Goal: Navigation & Orientation: Find specific page/section

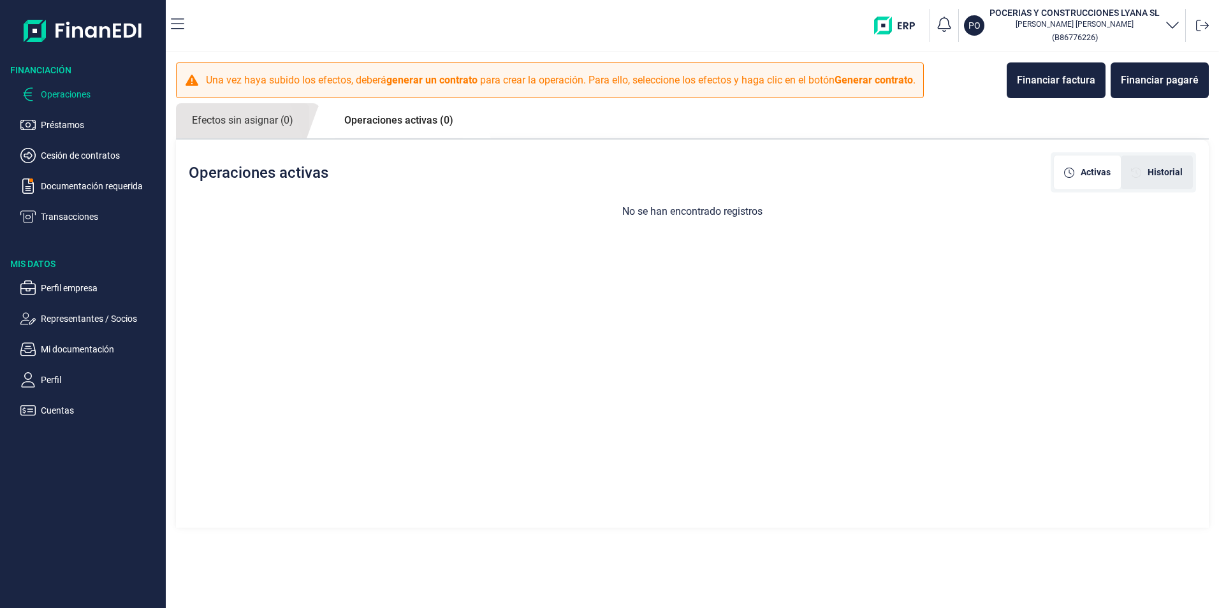
click at [1159, 172] on span "Historial" at bounding box center [1165, 172] width 35 height 13
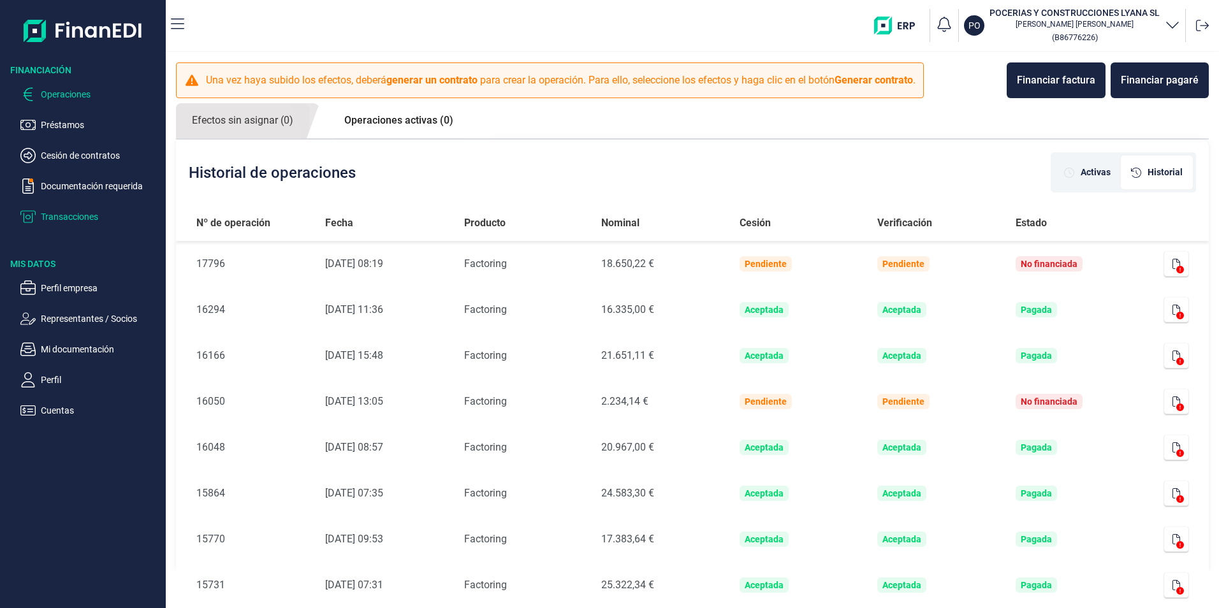
click at [61, 217] on p "Transacciones" at bounding box center [101, 216] width 120 height 15
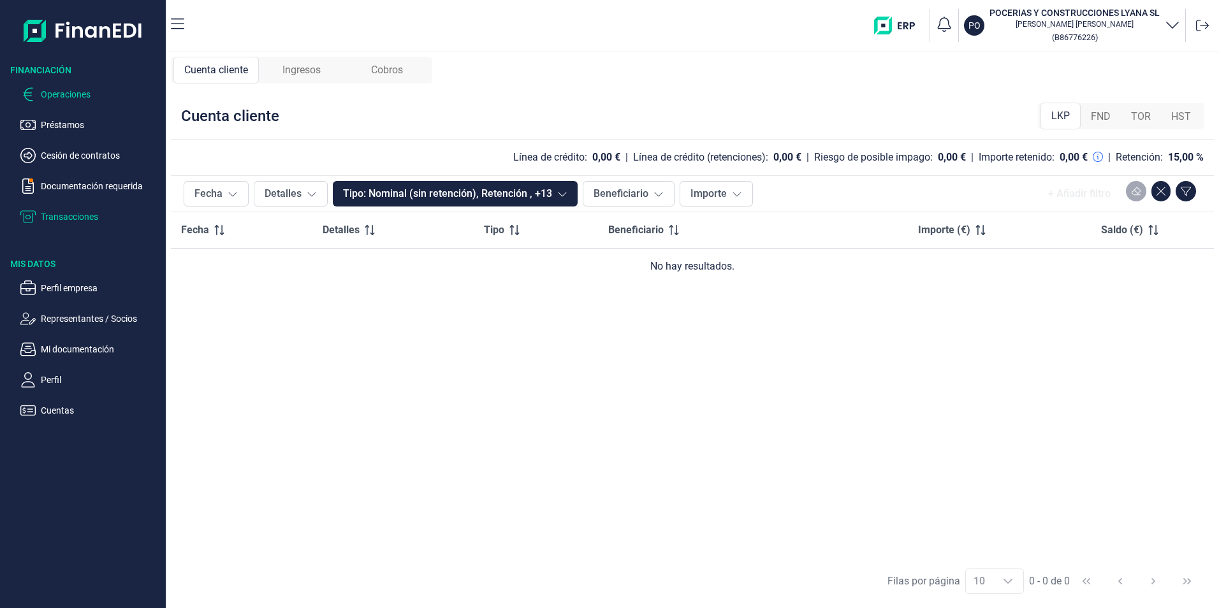
click at [63, 94] on p "Operaciones" at bounding box center [101, 94] width 120 height 15
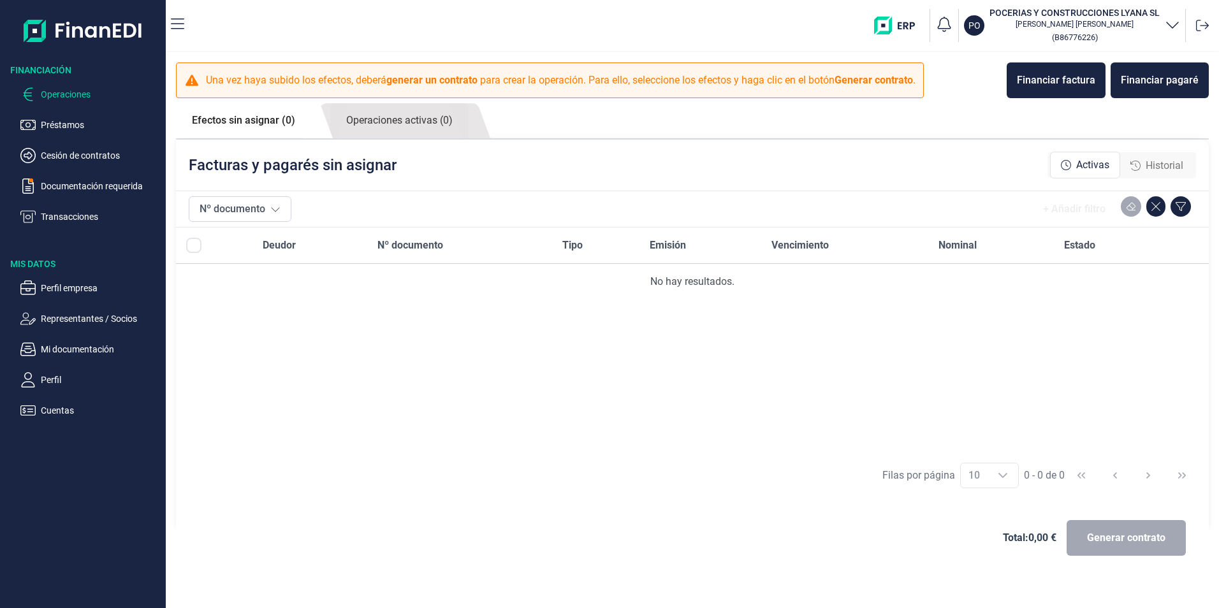
click at [912, 26] on img "button" at bounding box center [899, 26] width 50 height 18
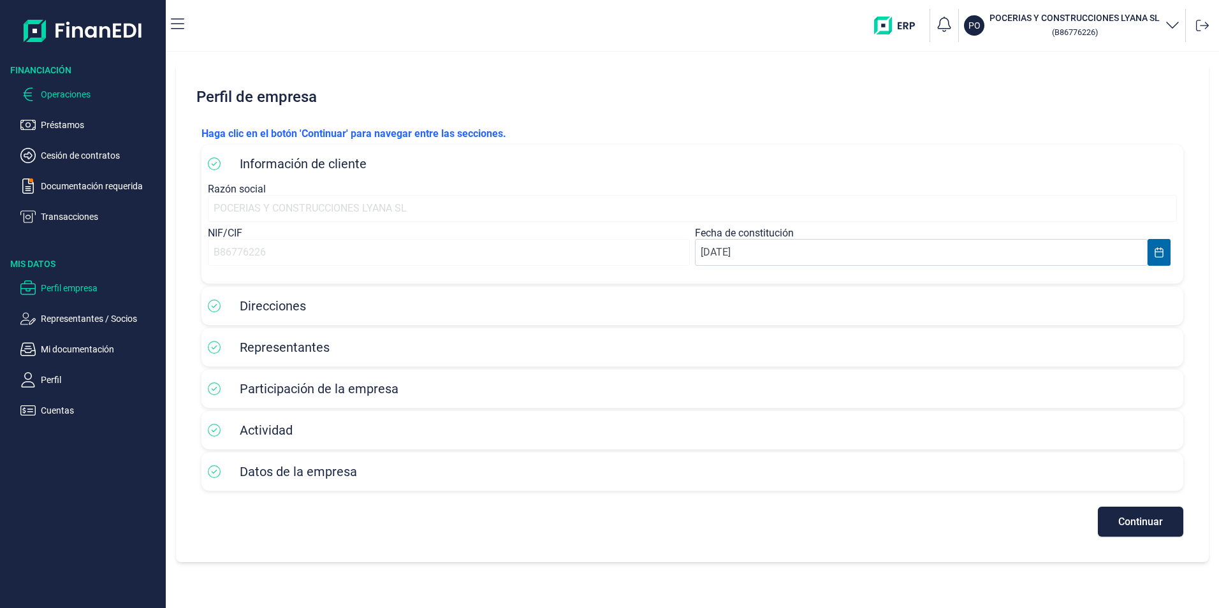
click at [67, 99] on p "Operaciones" at bounding box center [101, 94] width 120 height 15
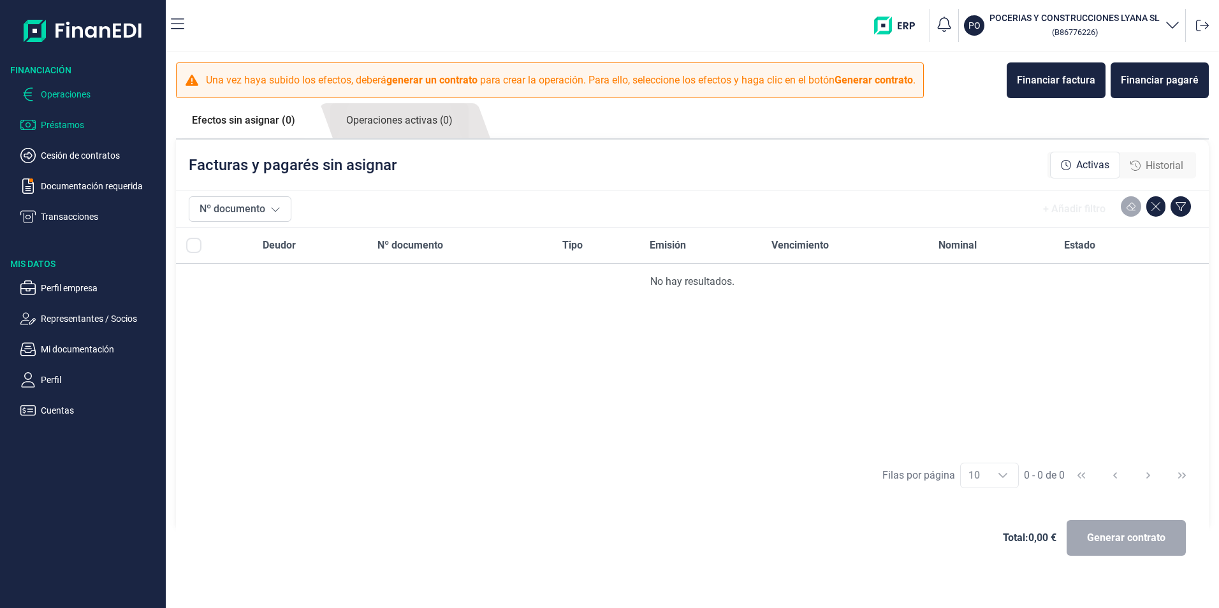
click at [66, 124] on p "Préstamos" at bounding box center [101, 124] width 120 height 15
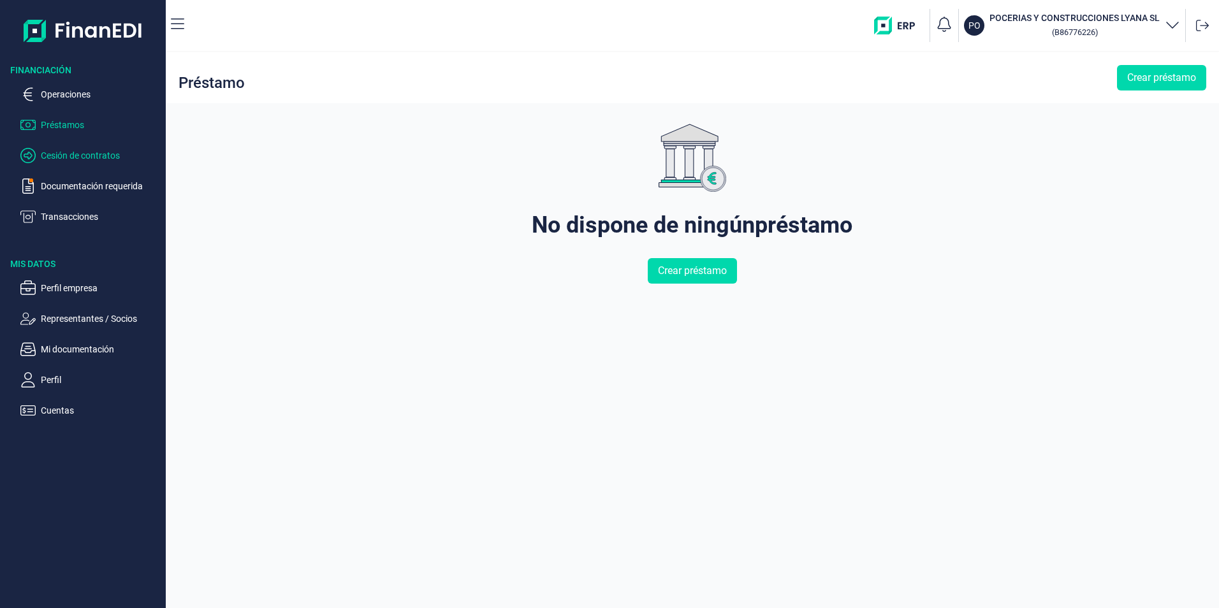
click at [58, 161] on p "Cesión de contratos" at bounding box center [101, 155] width 120 height 15
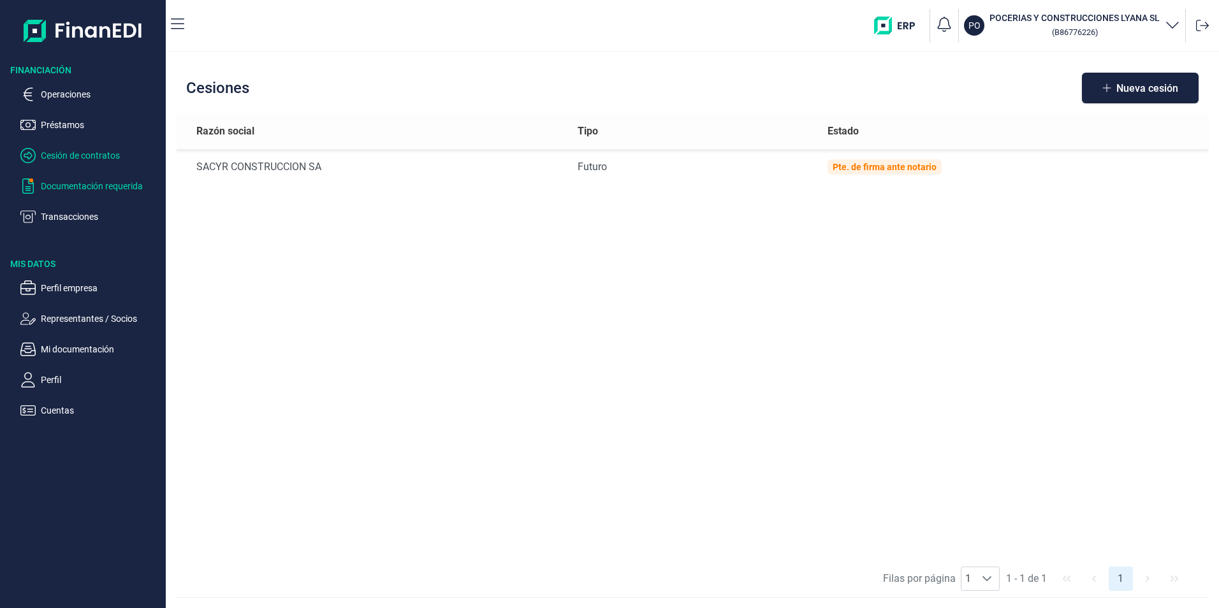
click at [55, 185] on p "Documentación requerida" at bounding box center [101, 186] width 120 height 15
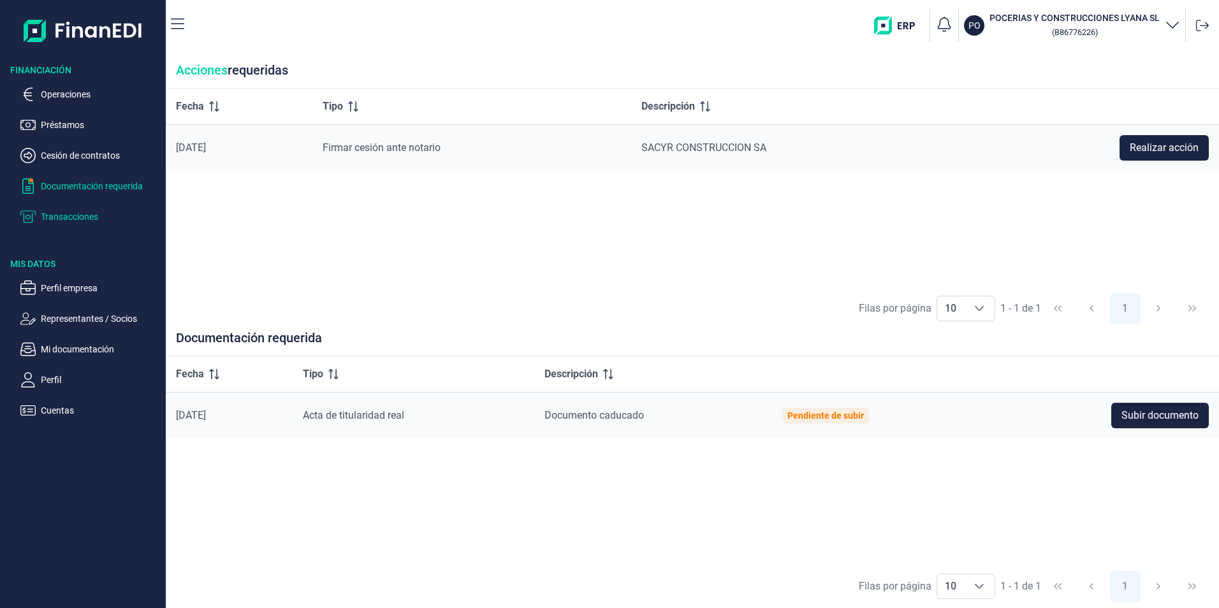
click at [78, 220] on p "Transacciones" at bounding box center [101, 216] width 120 height 15
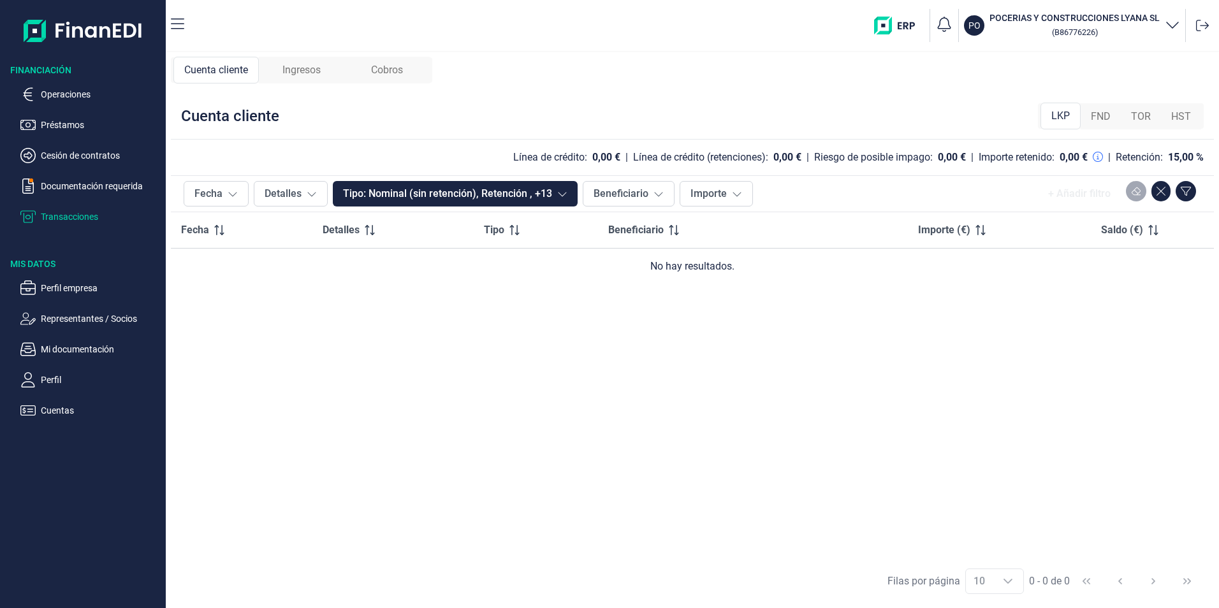
click at [1106, 119] on span "FND" at bounding box center [1101, 116] width 20 height 15
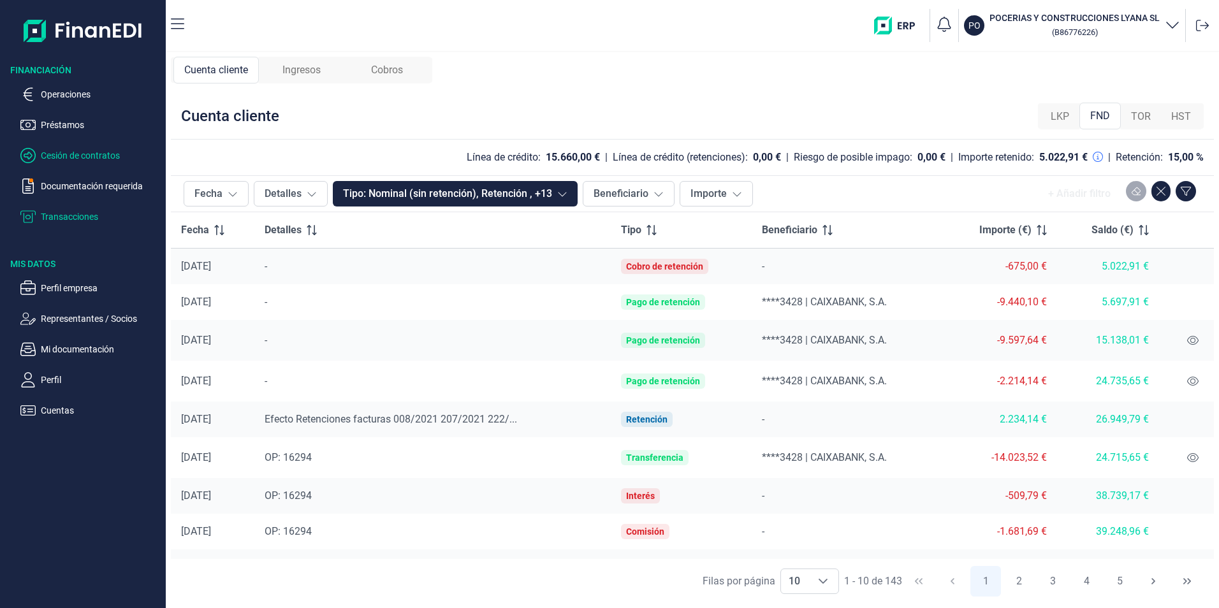
click at [85, 159] on p "Cesión de contratos" at bounding box center [101, 155] width 120 height 15
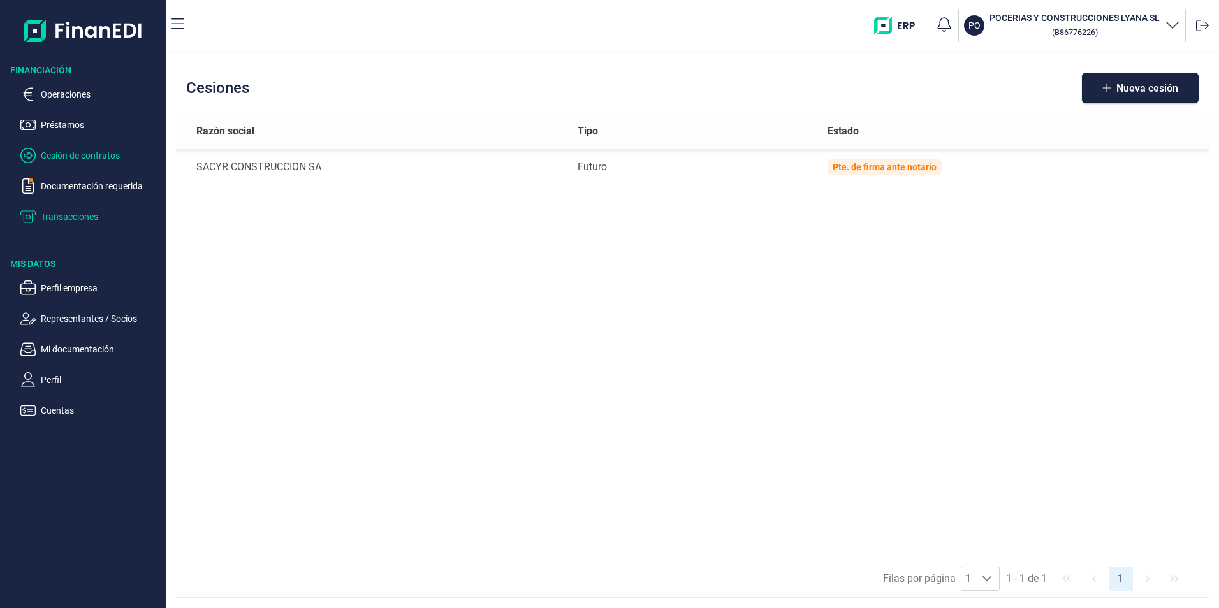
click at [84, 212] on p "Transacciones" at bounding box center [101, 216] width 120 height 15
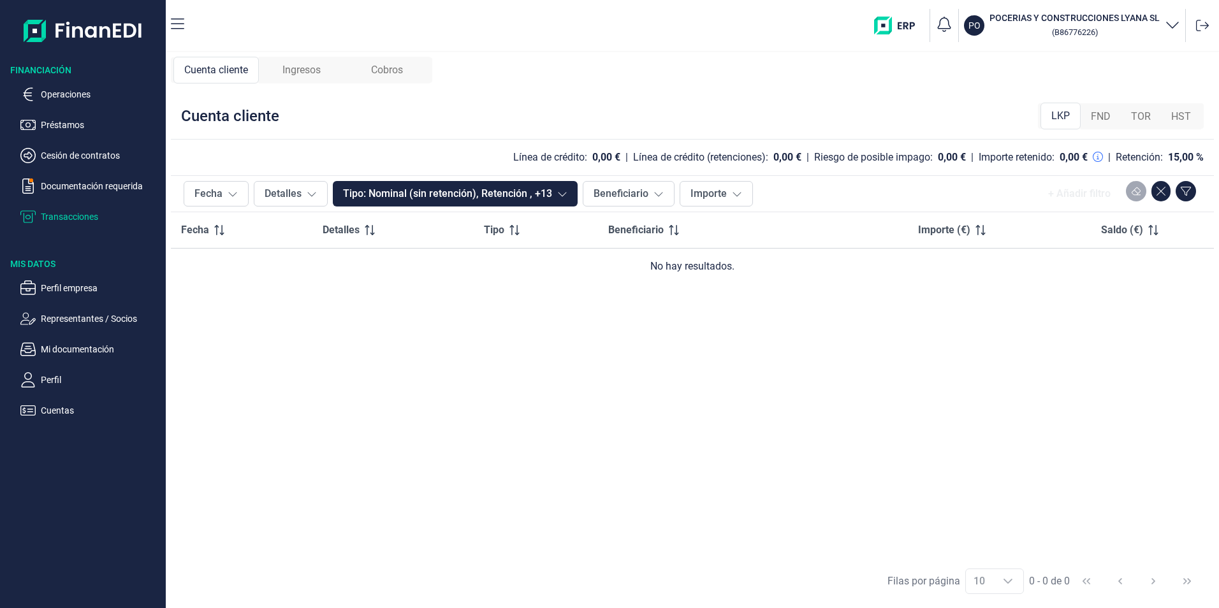
click at [59, 104] on ul "Operaciones Préstamos Cesión de contratos Documentación requerida Transacciones" at bounding box center [83, 151] width 166 height 148
click at [62, 93] on p "Operaciones" at bounding box center [101, 94] width 120 height 15
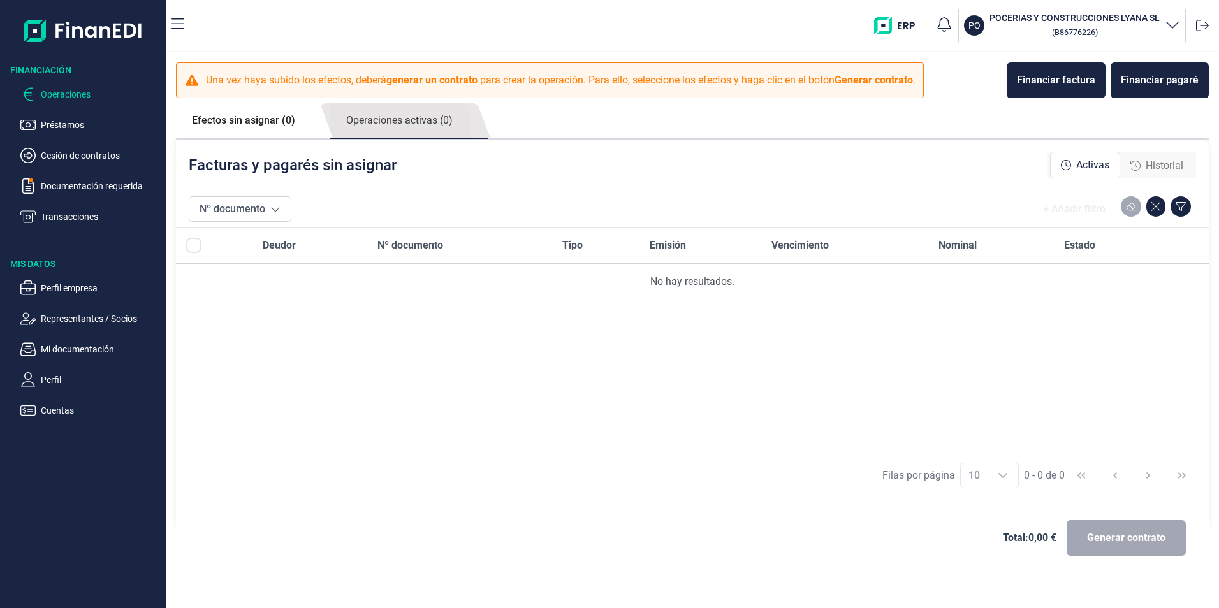
click at [382, 123] on link "Operaciones activas (0)" at bounding box center [399, 120] width 138 height 35
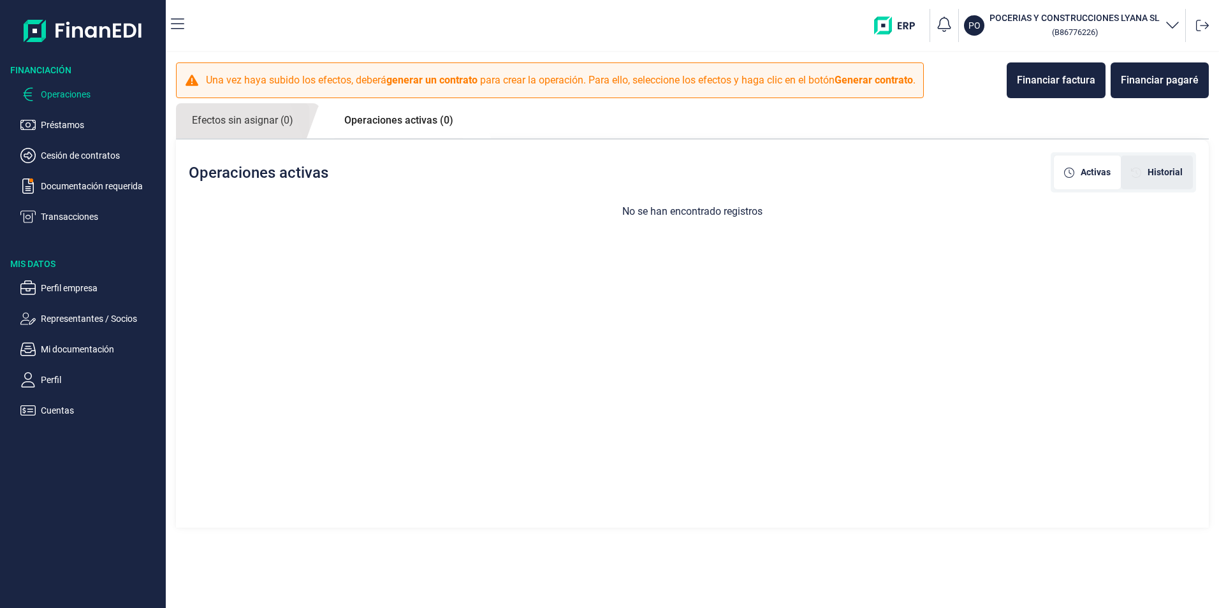
click at [1138, 166] on div "Historial" at bounding box center [1157, 172] width 52 height 13
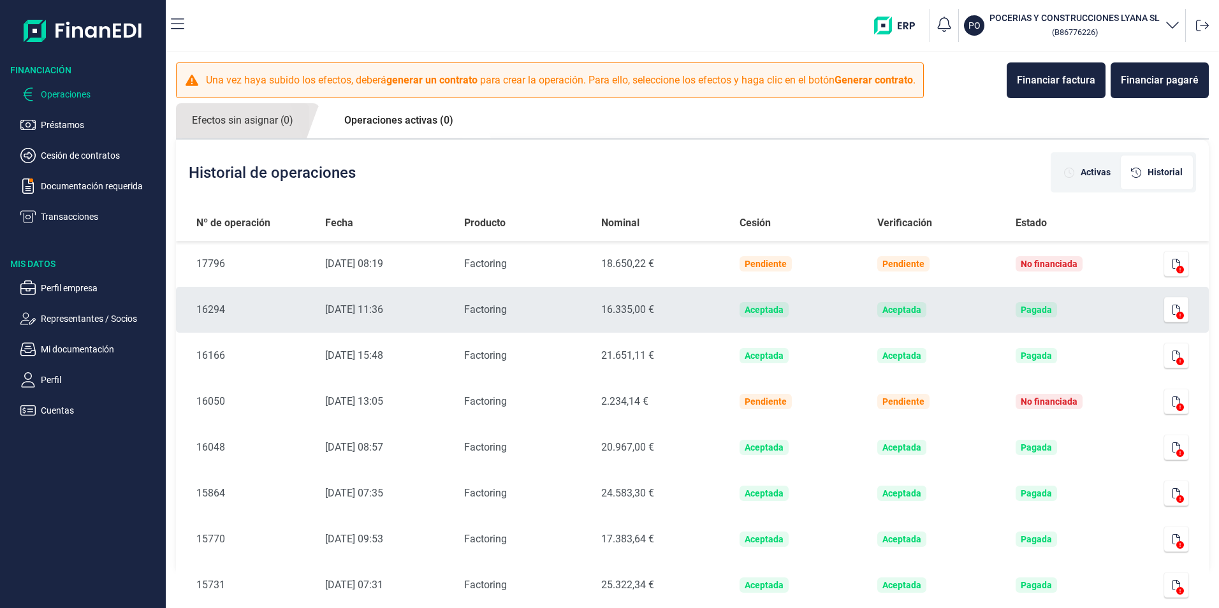
click at [1176, 312] on icon at bounding box center [1180, 316] width 8 height 8
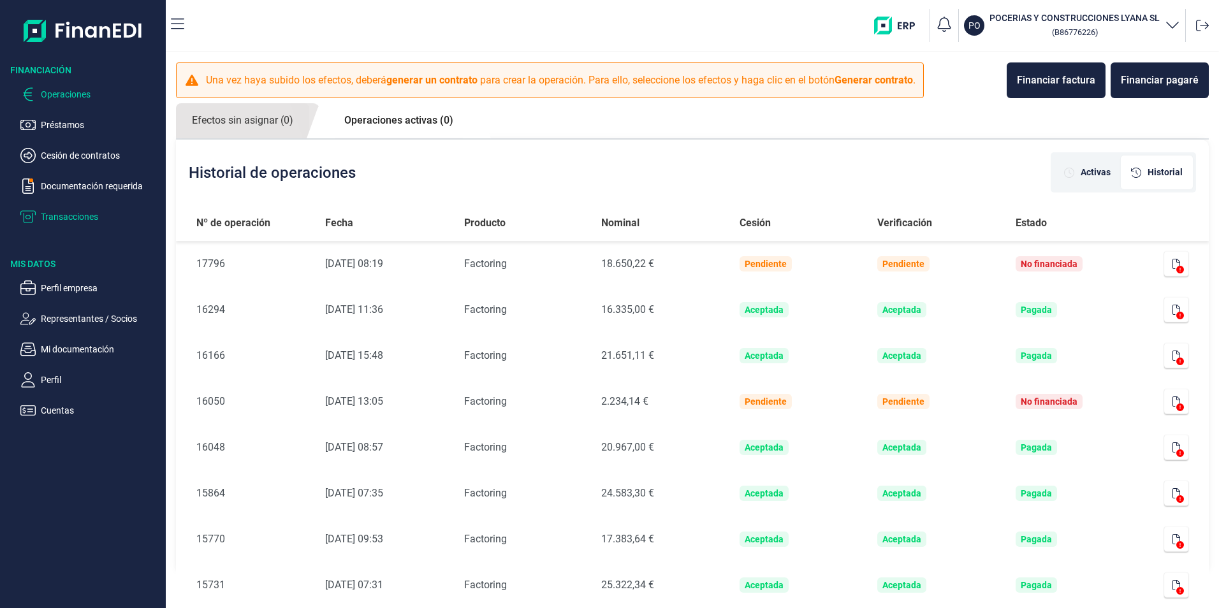
click at [64, 218] on p "Transacciones" at bounding box center [101, 216] width 120 height 15
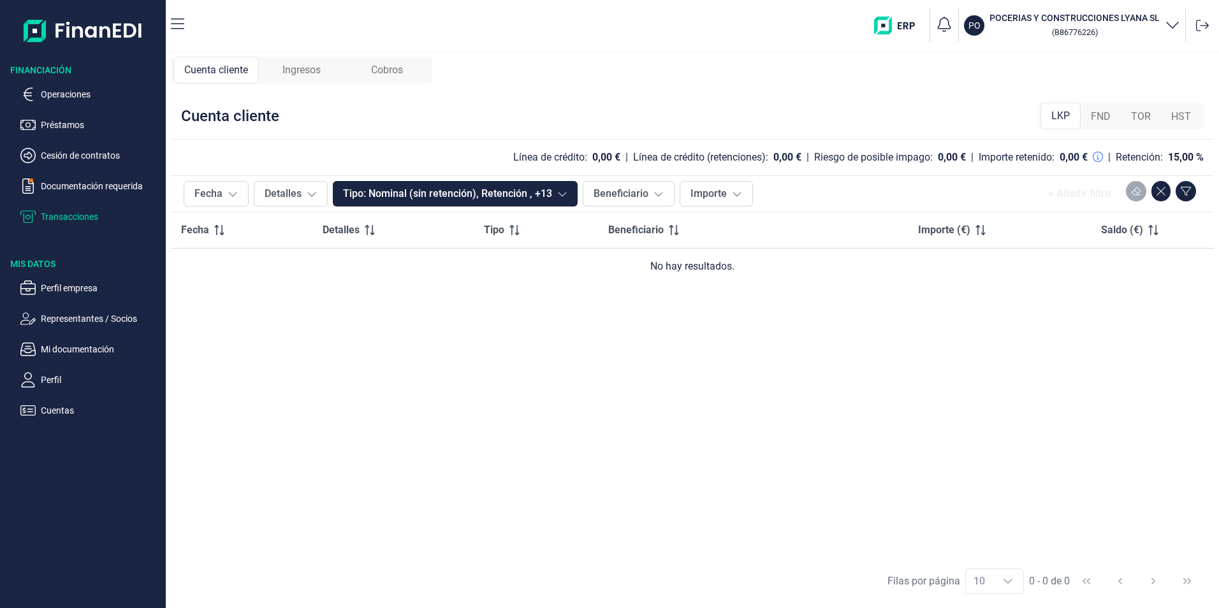
click at [1101, 118] on span "FND" at bounding box center [1101, 116] width 20 height 15
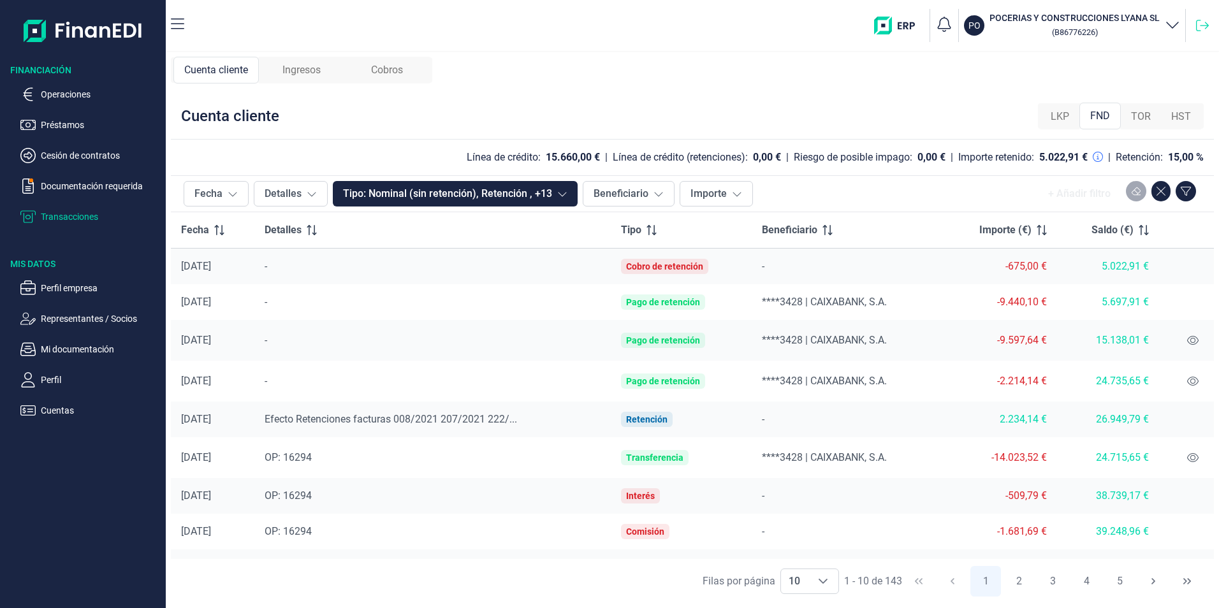
click at [1204, 26] on icon at bounding box center [1202, 25] width 13 height 11
